Goal: Information Seeking & Learning: Learn about a topic

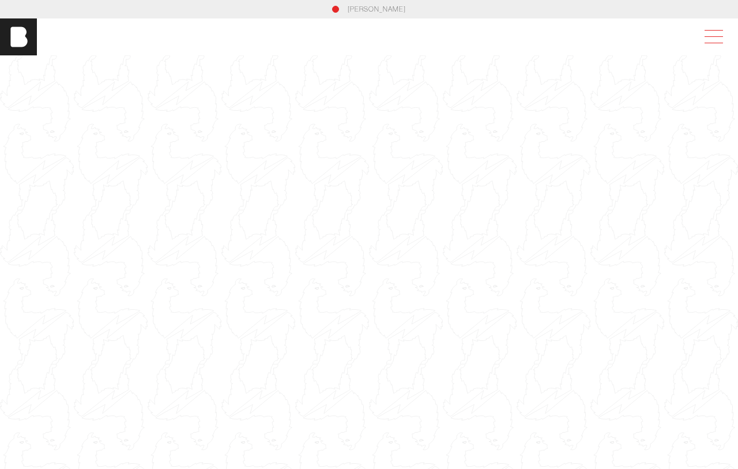
click at [713, 36] on span at bounding box center [712, 37] width 27 height 21
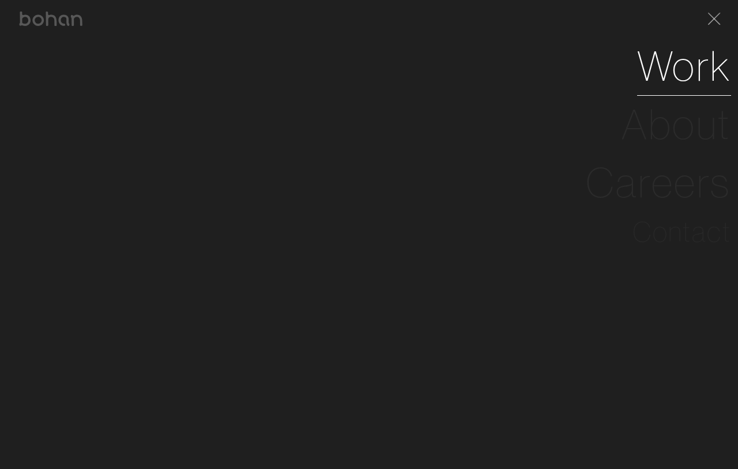
click at [690, 77] on link "Work" at bounding box center [684, 66] width 94 height 58
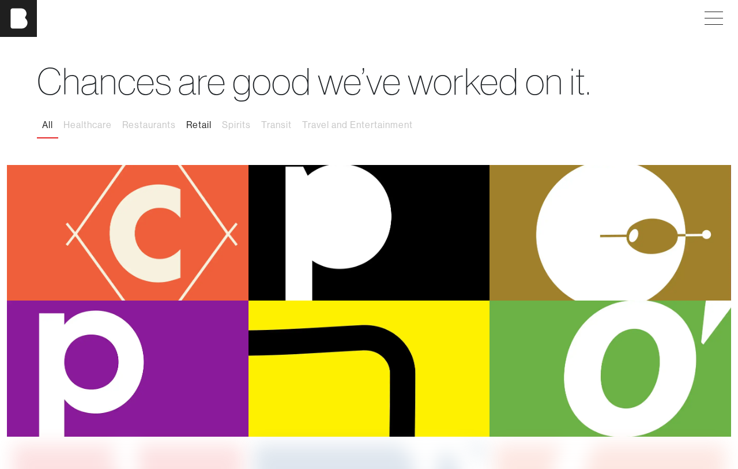
scroll to position [25, 0]
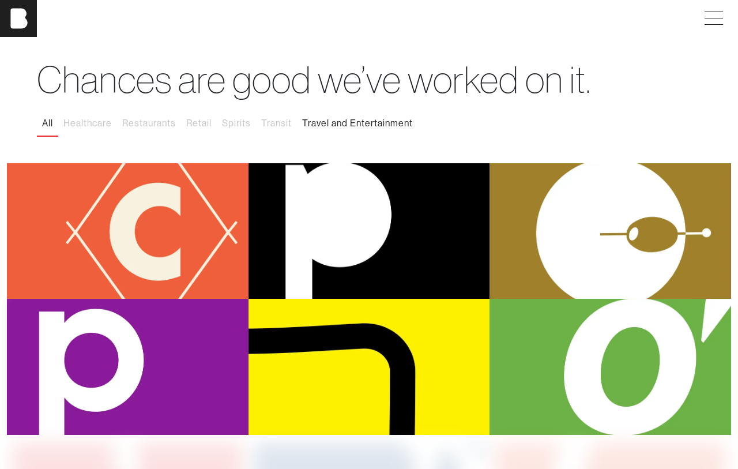
click at [366, 122] on button "Travel and Entertainment" at bounding box center [357, 123] width 121 height 24
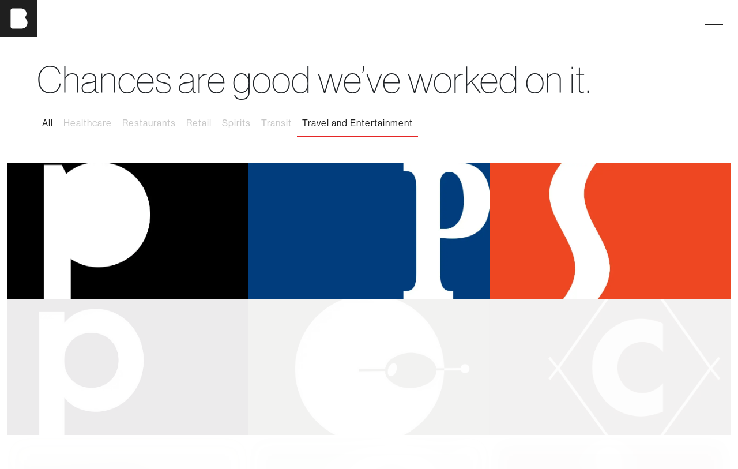
click at [50, 127] on button "All" at bounding box center [47, 123] width 21 height 24
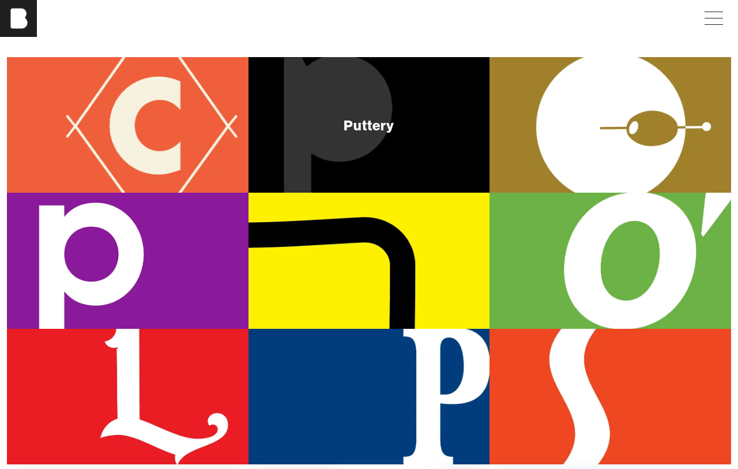
scroll to position [123, 0]
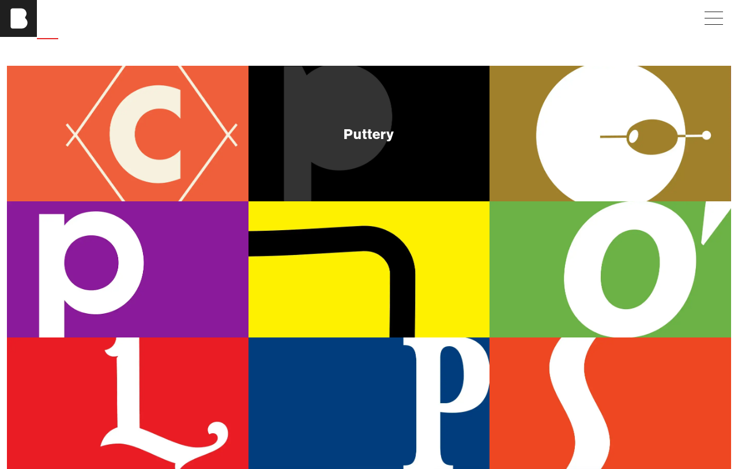
click at [408, 131] on div "Puttery" at bounding box center [370, 134] width 242 height 136
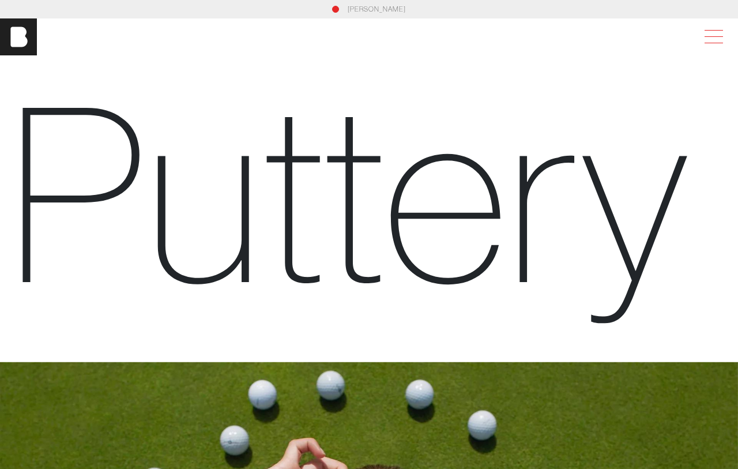
click at [712, 41] on span at bounding box center [712, 37] width 27 height 21
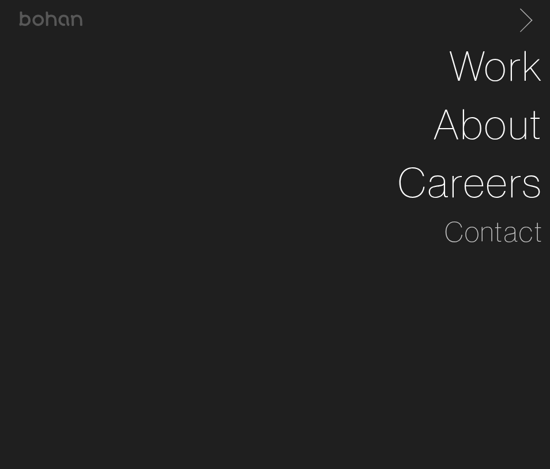
click at [528, 22] on span at bounding box center [524, 18] width 24 height 18
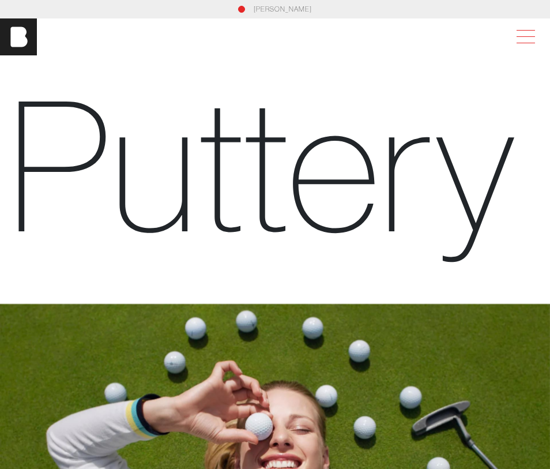
click at [521, 36] on span at bounding box center [524, 37] width 27 height 21
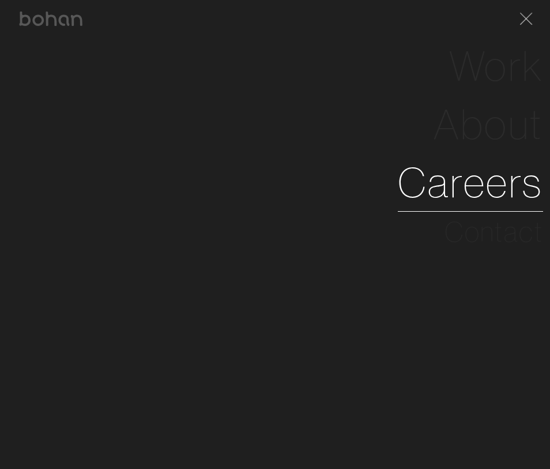
click at [487, 184] on link "Careers" at bounding box center [470, 182] width 145 height 58
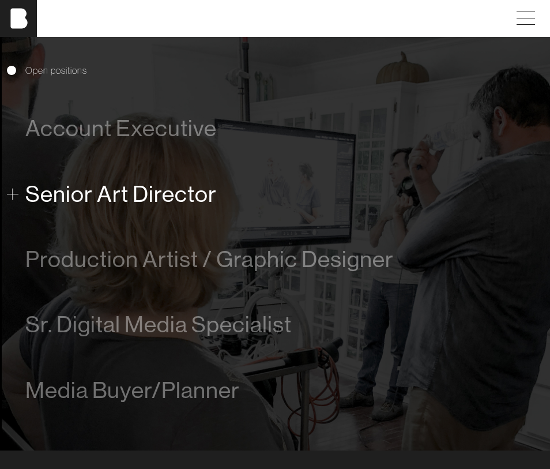
scroll to position [509, 0]
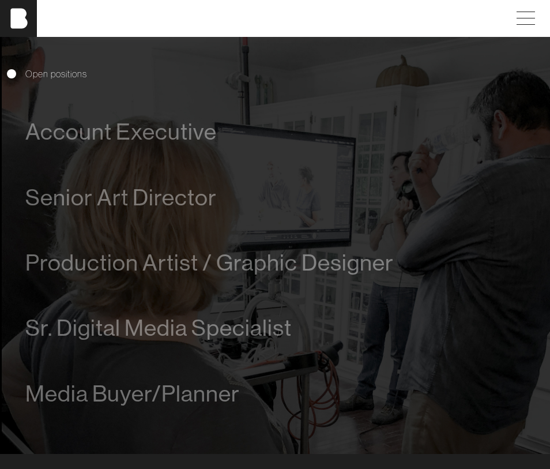
click at [21, 200] on div "Account Executive We are looking for a driven and talented process-oriented lea…" at bounding box center [275, 262] width 536 height 327
click at [46, 201] on span "Senior Art Director" at bounding box center [121, 198] width 192 height 26
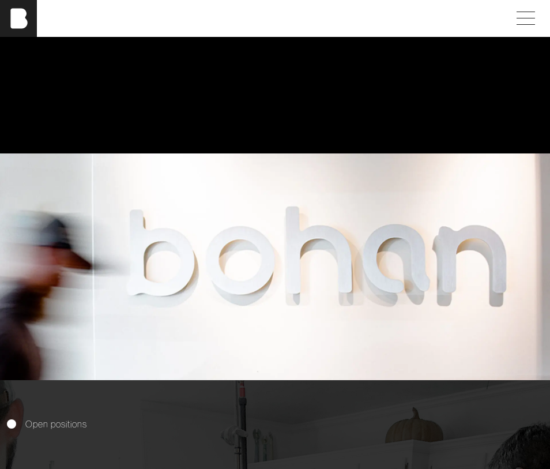
scroll to position [0, 0]
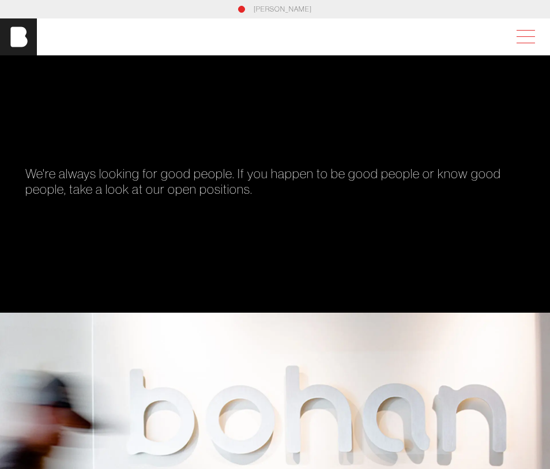
click at [521, 39] on span at bounding box center [524, 37] width 27 height 21
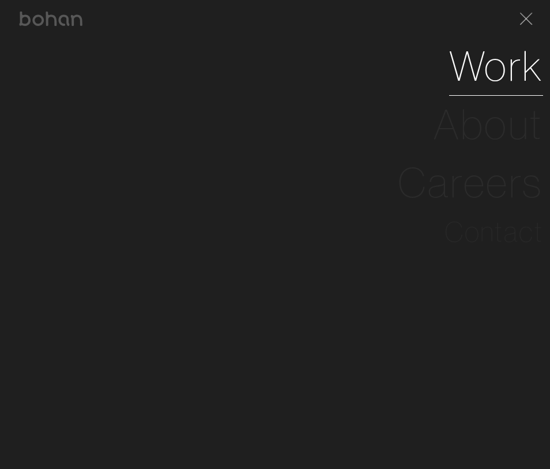
click at [492, 76] on link "Work" at bounding box center [496, 66] width 94 height 58
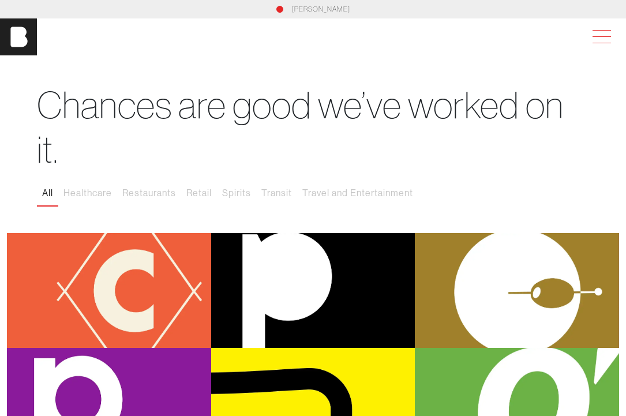
click at [599, 39] on span at bounding box center [599, 37] width 27 height 21
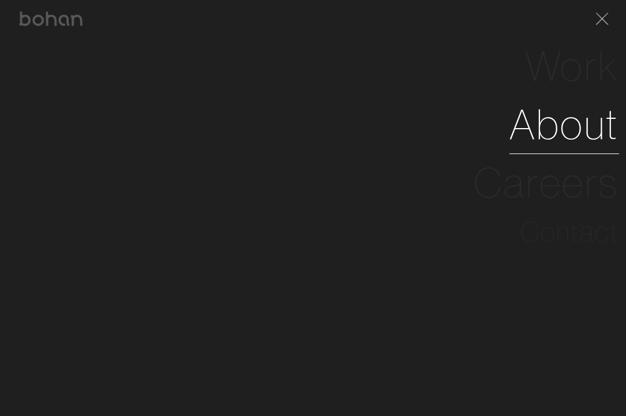
click at [560, 124] on link "About" at bounding box center [564, 124] width 110 height 58
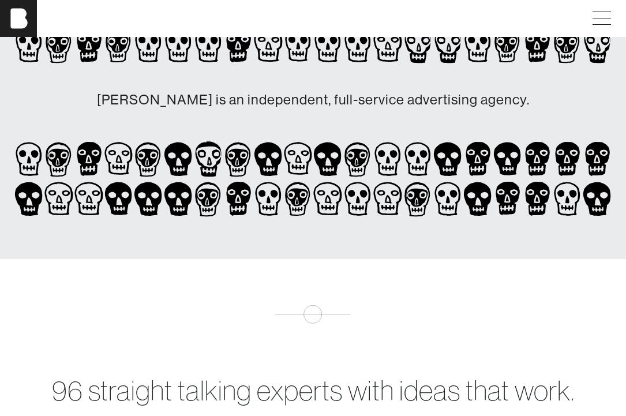
scroll to position [123, 0]
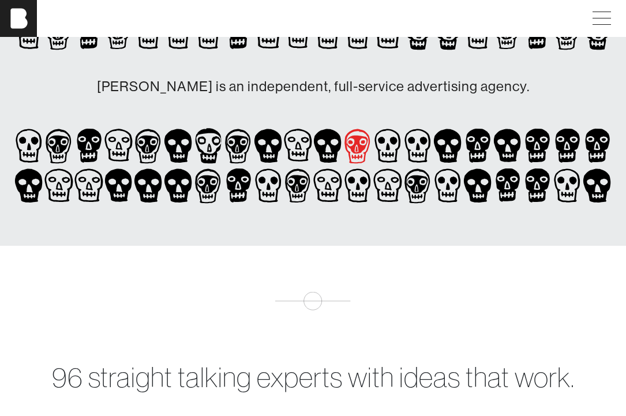
click at [356, 146] on icon at bounding box center [358, 146] width 30 height 40
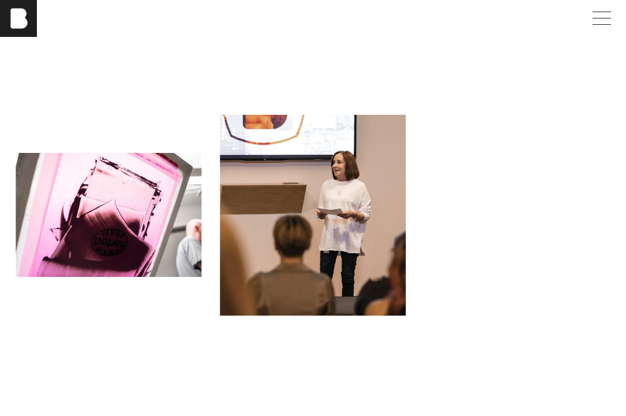
scroll to position [894, 0]
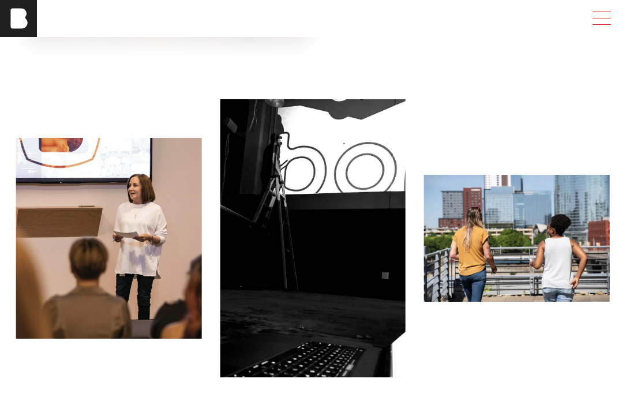
click at [602, 19] on span at bounding box center [599, 18] width 27 height 21
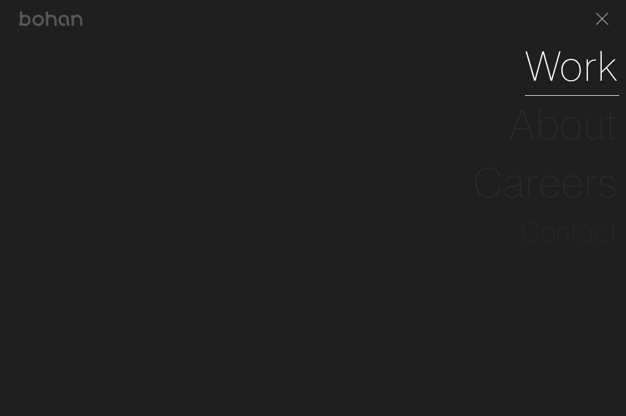
click at [577, 67] on link "Work" at bounding box center [572, 66] width 94 height 58
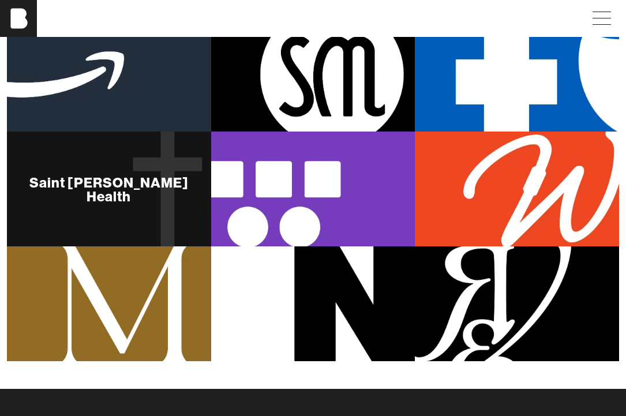
scroll to position [501, 0]
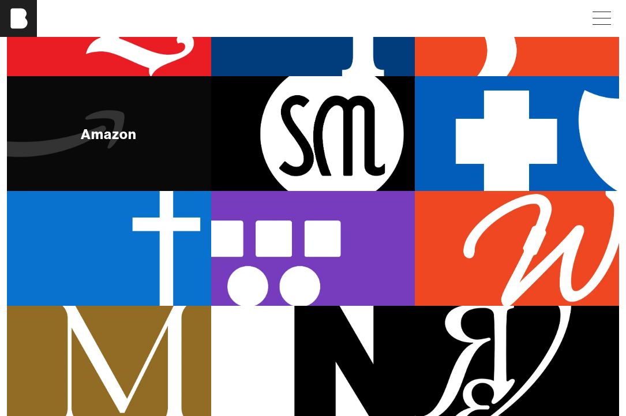
click at [142, 141] on div "Amazon" at bounding box center [109, 133] width 204 height 115
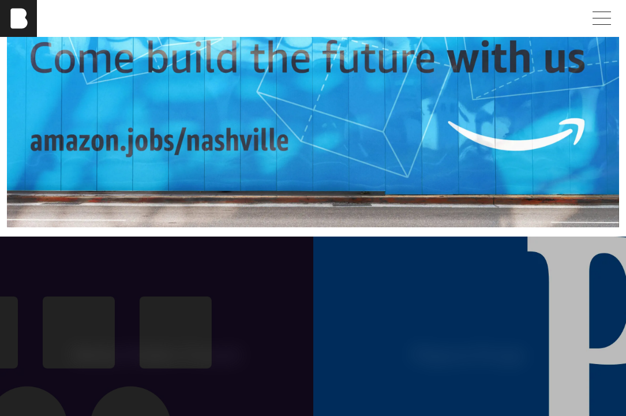
scroll to position [1317, 0]
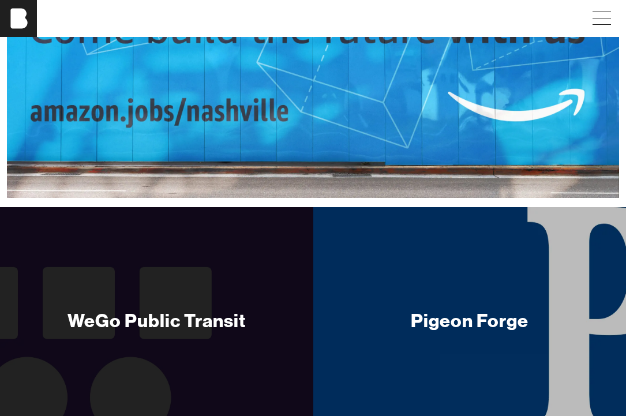
click at [499, 326] on div "Pigeon Forge" at bounding box center [470, 320] width 118 height 23
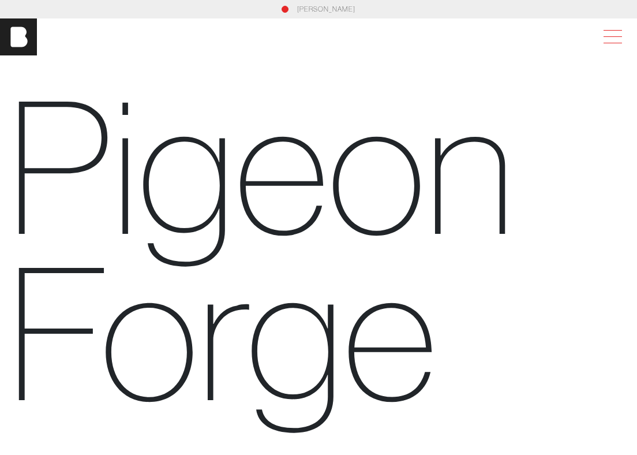
click at [617, 37] on span at bounding box center [610, 37] width 27 height 21
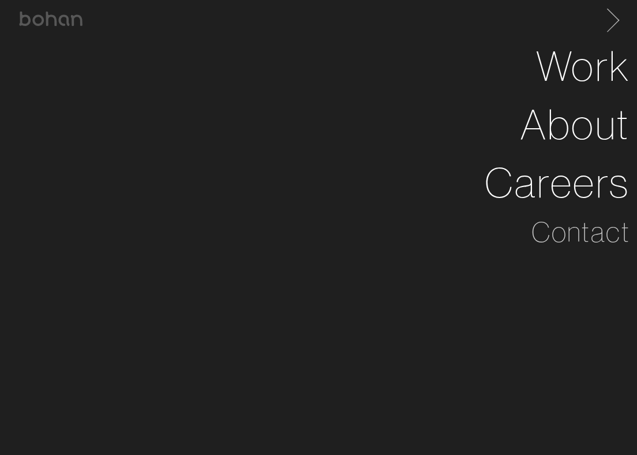
click at [611, 20] on span at bounding box center [611, 18] width 24 height 18
